Goal: Task Accomplishment & Management: Manage account settings

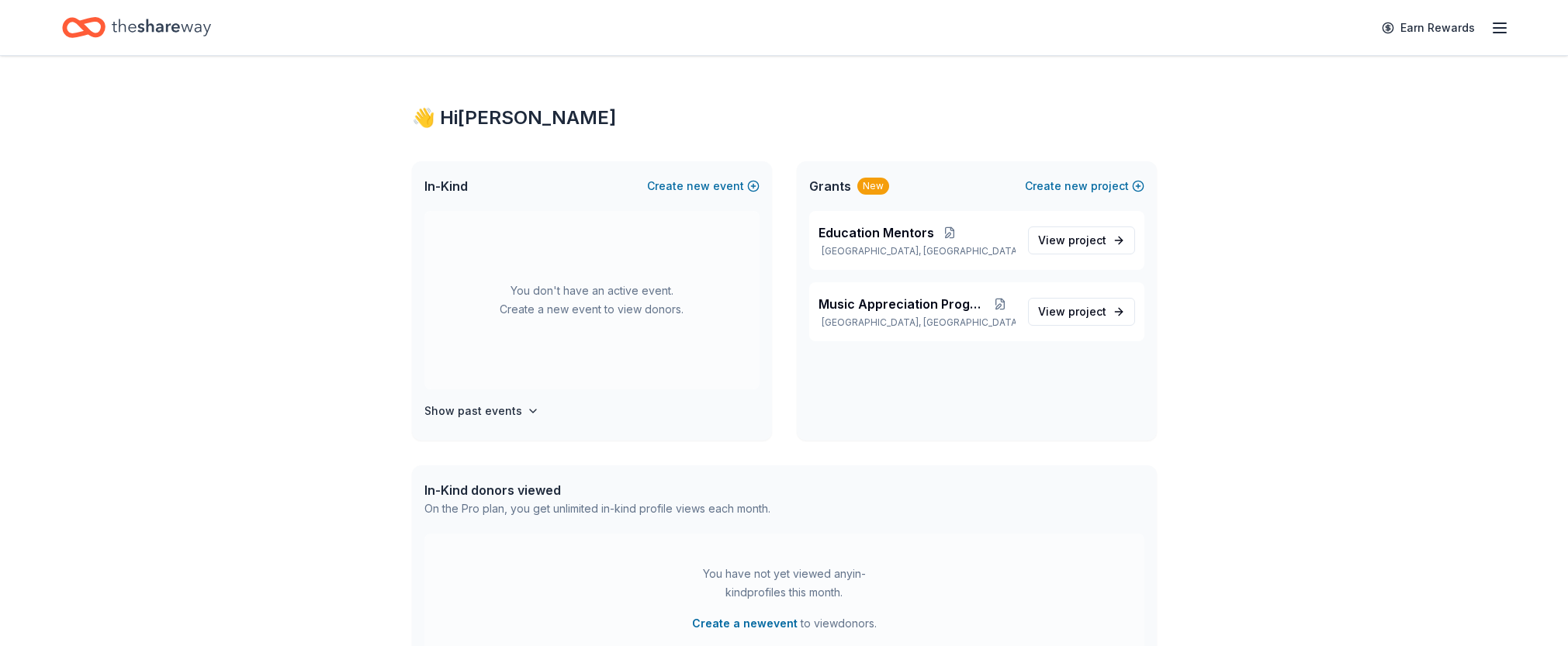
scroll to position [2, 0]
click at [1490, 29] on icon "button" at bounding box center [1499, 27] width 19 height 19
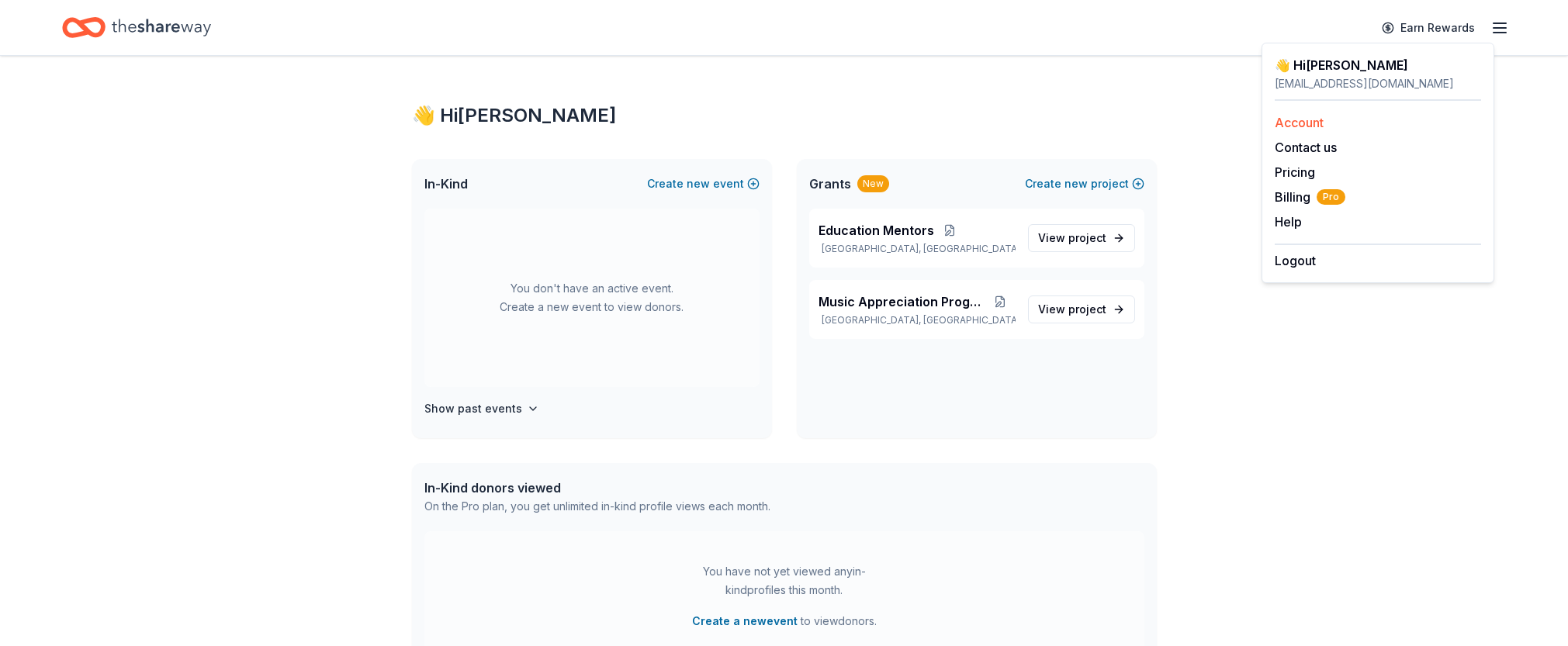
click at [1317, 130] on link "Account" at bounding box center [1299, 122] width 49 height 15
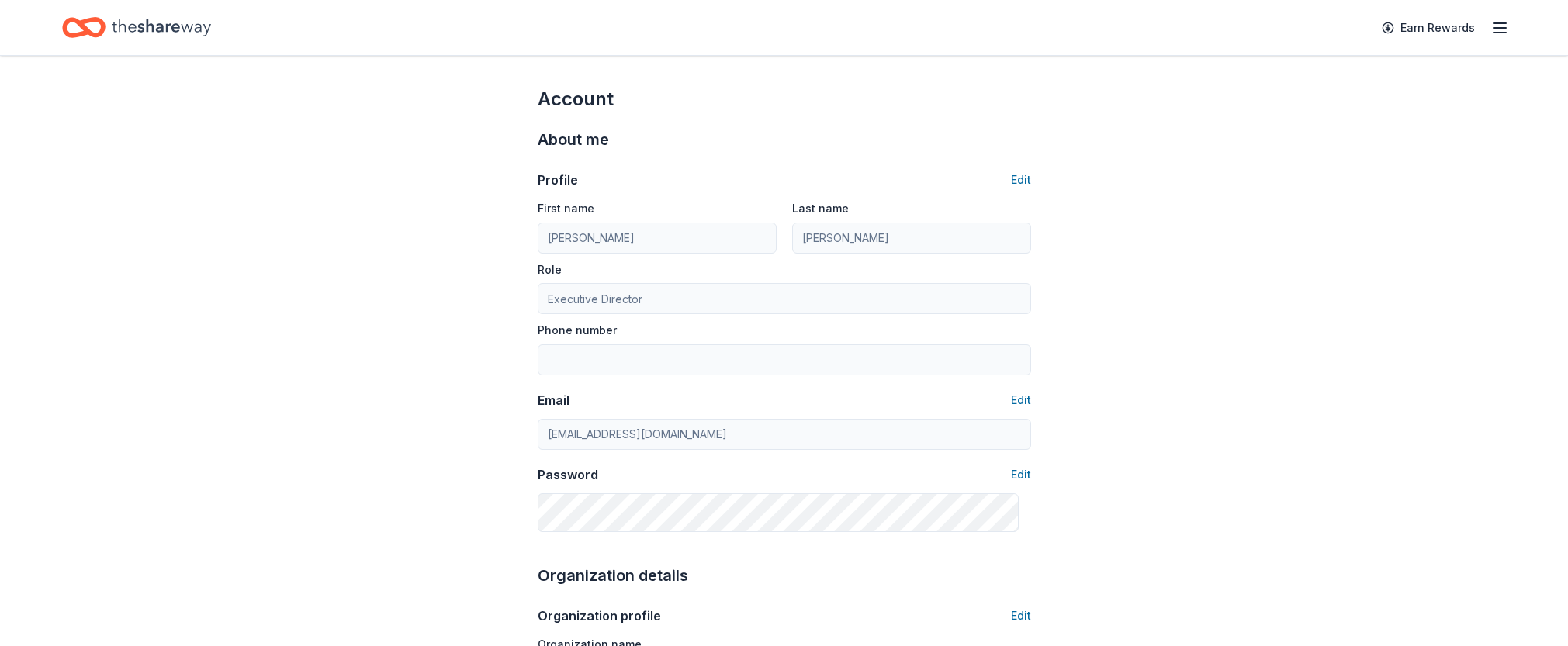
click at [1493, 32] on line "button" at bounding box center [1499, 32] width 12 height 0
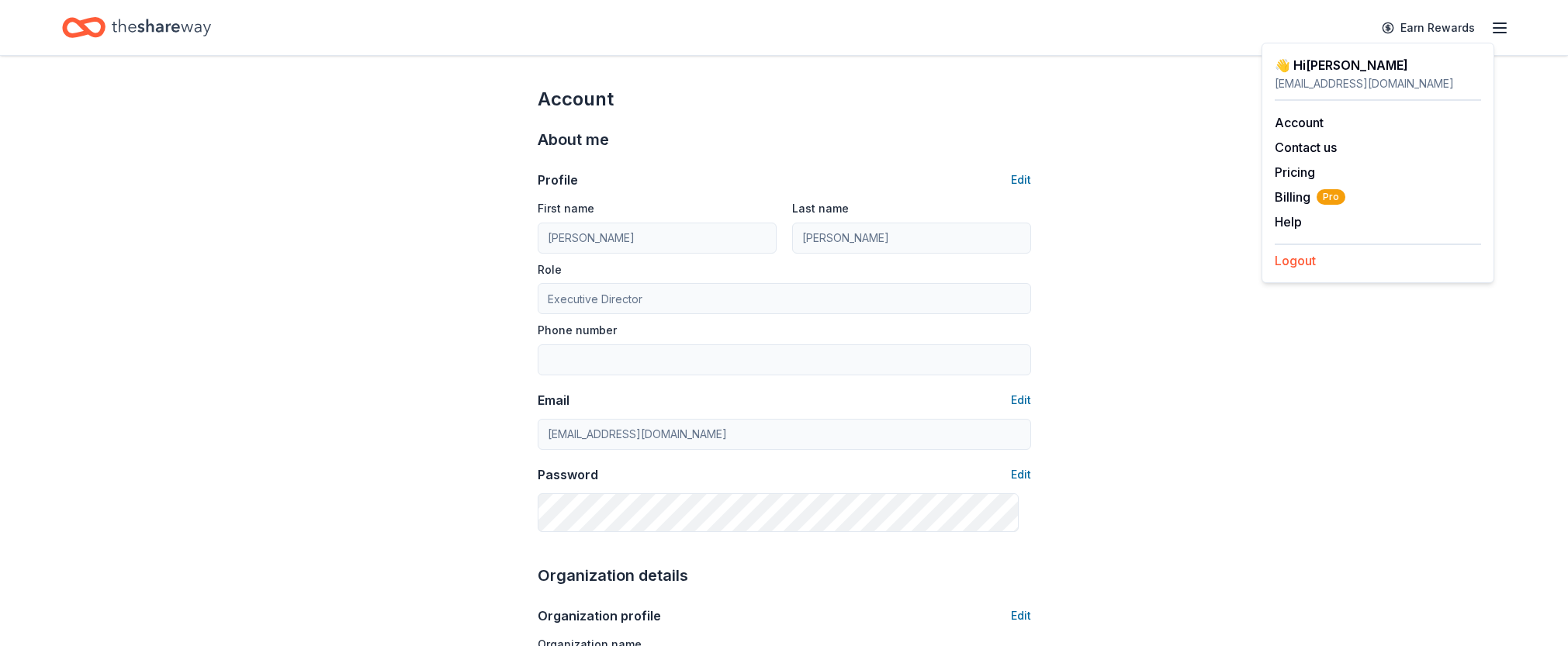
click at [1316, 270] on button "Logout" at bounding box center [1295, 260] width 41 height 19
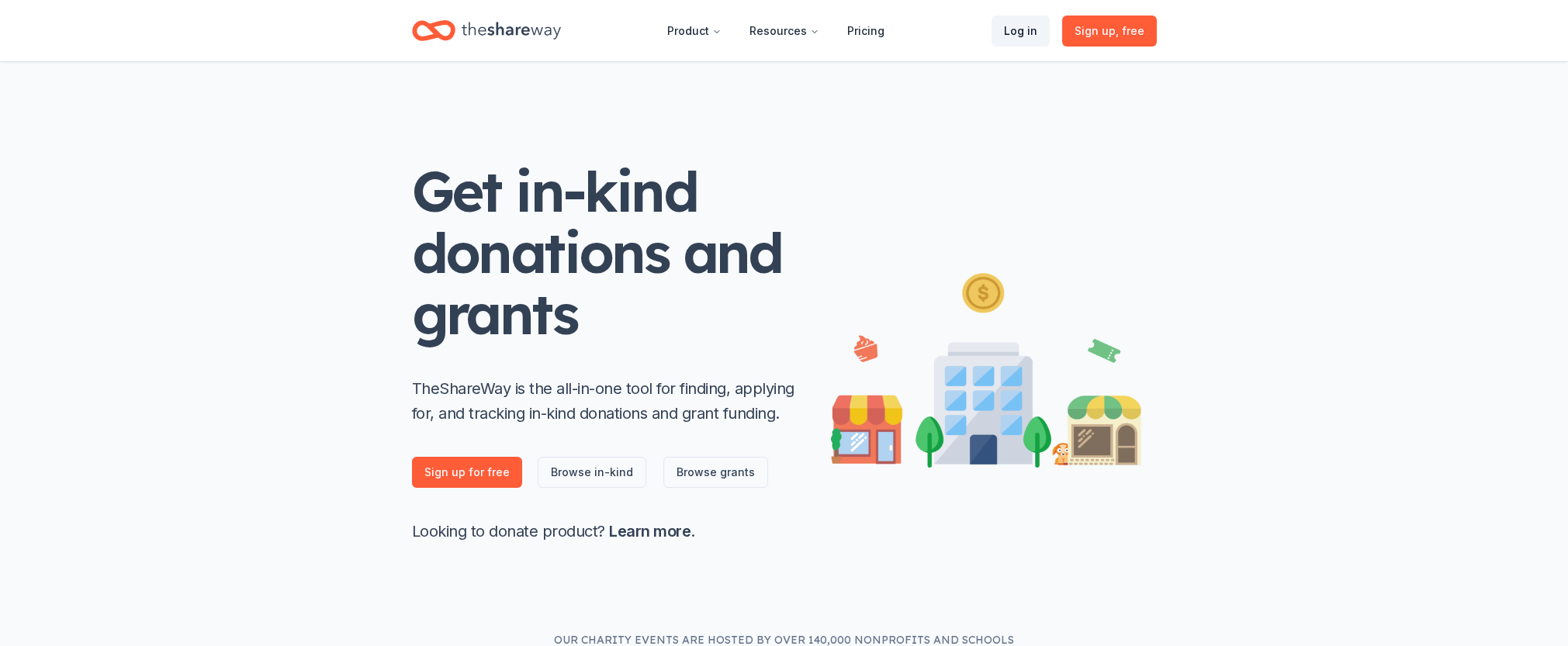
click at [991, 35] on link "Log in" at bounding box center [1020, 31] width 58 height 31
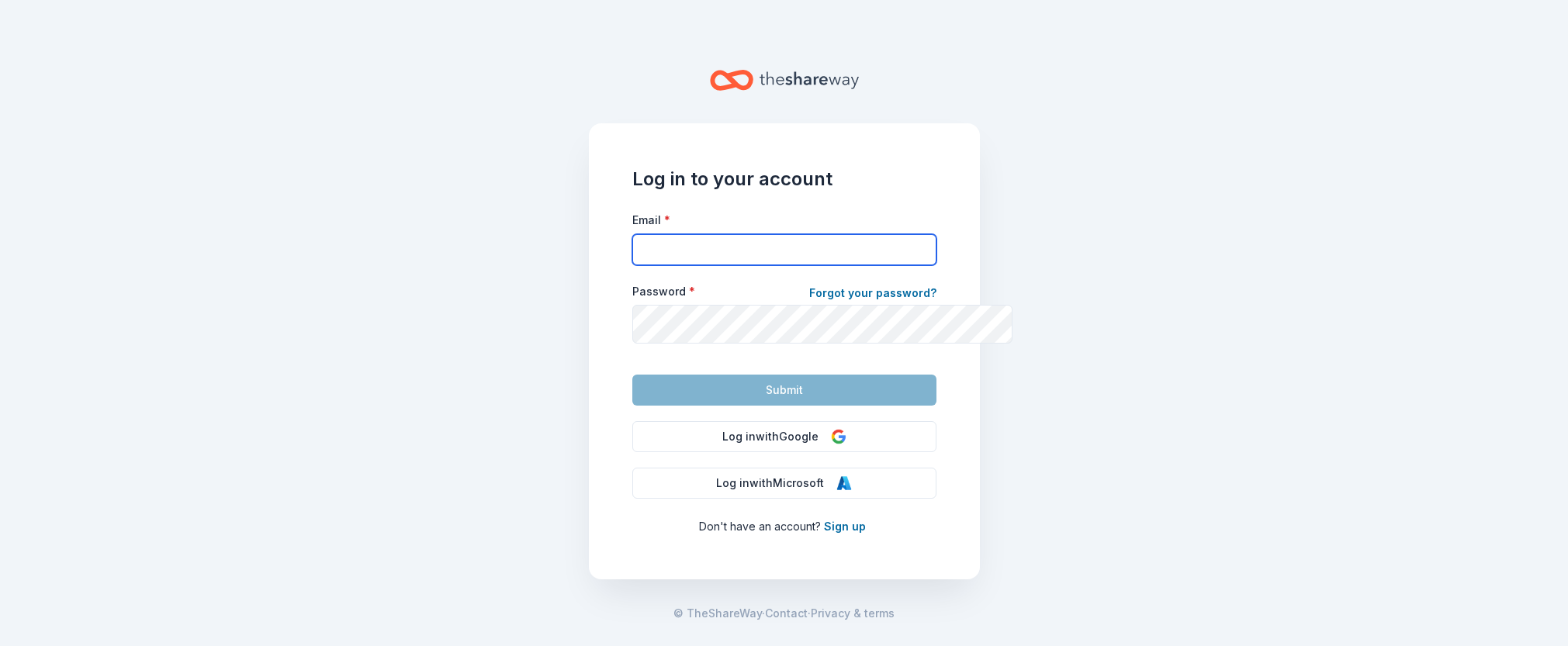
type input "[EMAIL_ADDRESS][DOMAIN_NAME]"
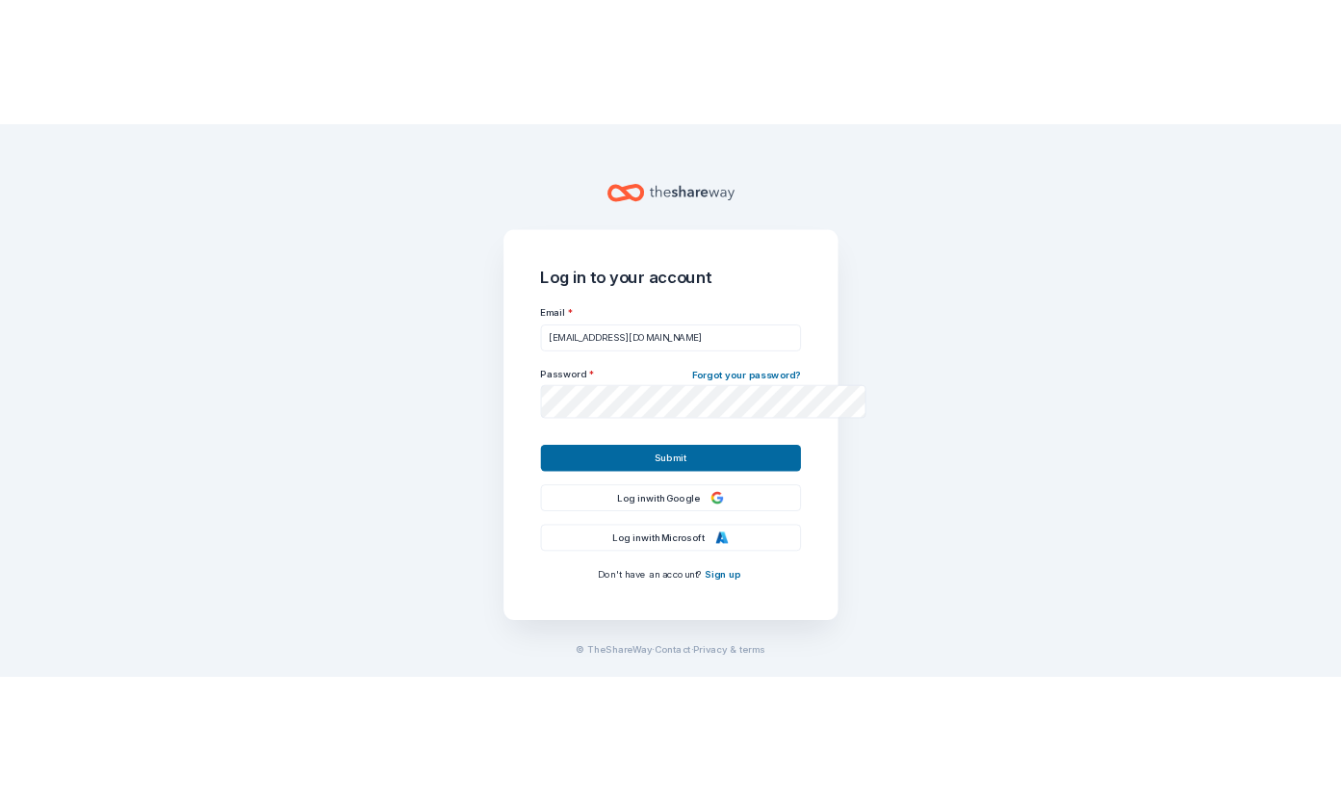
scroll to position [112, 0]
